Goal: Book appointment/travel/reservation

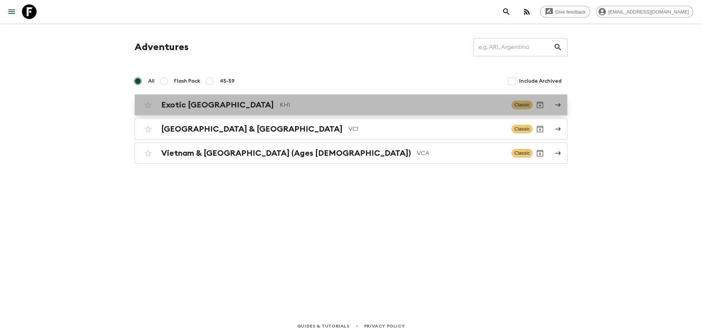
click at [280, 100] on p "KH1" at bounding box center [393, 104] width 226 height 9
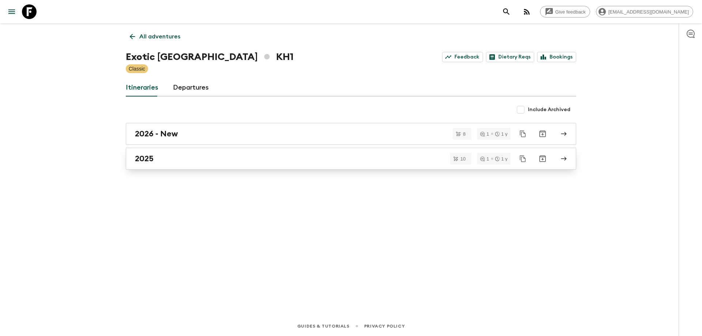
click at [152, 156] on h2 "2025" at bounding box center [144, 159] width 19 height 10
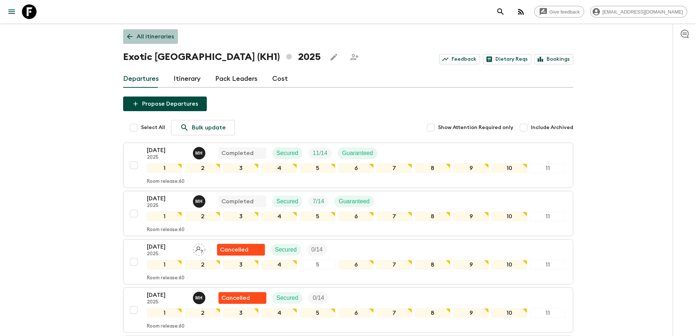
click at [127, 34] on icon at bounding box center [130, 37] width 8 height 8
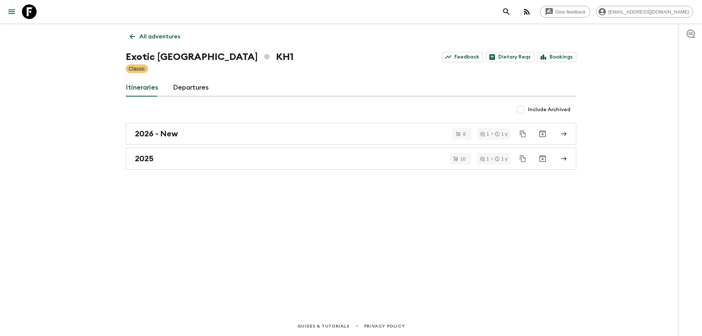
click at [127, 34] on link "All adventures" at bounding box center [155, 36] width 58 height 15
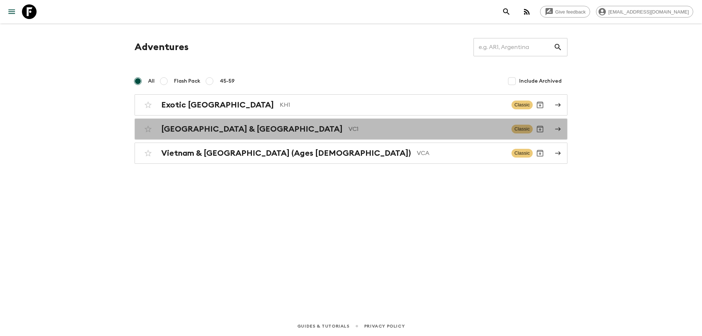
click at [190, 129] on h2 "[GEOGRAPHIC_DATA] & [GEOGRAPHIC_DATA]" at bounding box center [251, 129] width 181 height 10
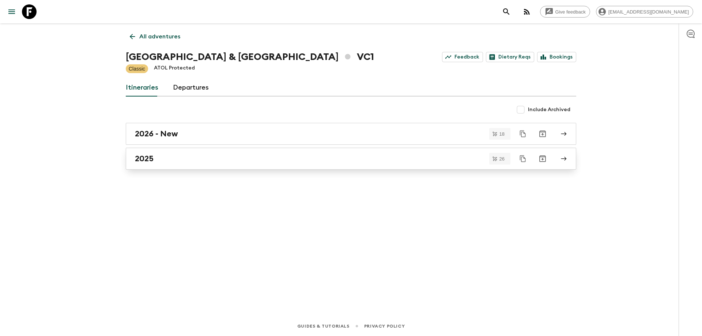
click at [175, 163] on div "2025" at bounding box center [344, 159] width 418 height 10
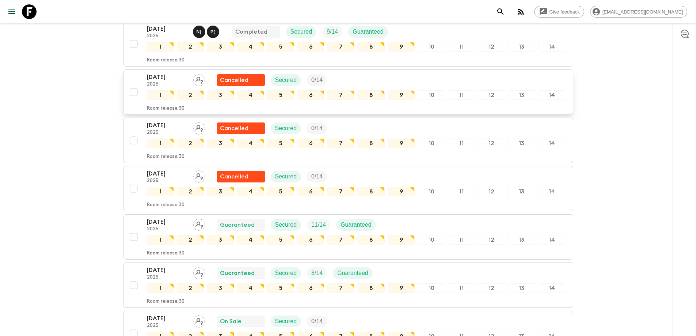
scroll to position [585, 0]
